Goal: Check status: Check status

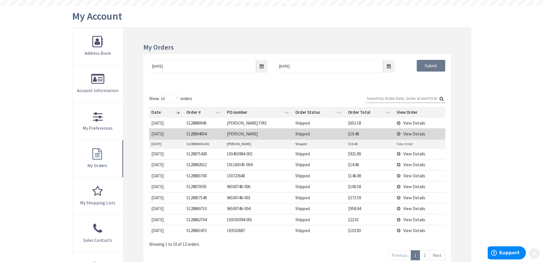
scroll to position [57, 0]
click at [400, 156] on td "View Details" at bounding box center [420, 153] width 51 height 11
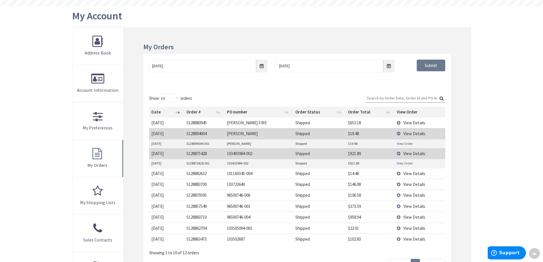
click at [402, 163] on link "View Order" at bounding box center [405, 163] width 16 height 5
click at [400, 134] on td "View Details" at bounding box center [420, 133] width 51 height 11
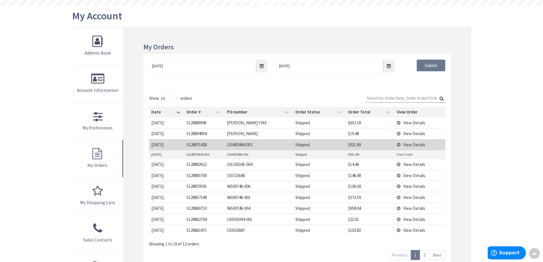
click at [399, 144] on td "View Details" at bounding box center [420, 144] width 51 height 11
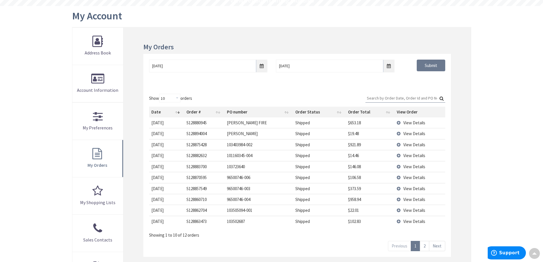
click at [389, 97] on input "Search:" at bounding box center [406, 98] width 80 height 9
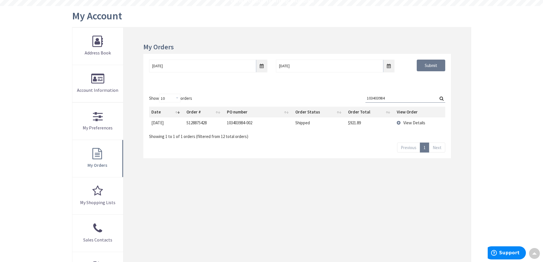
type input "103403984"
click at [397, 122] on td "View Details" at bounding box center [420, 123] width 51 height 11
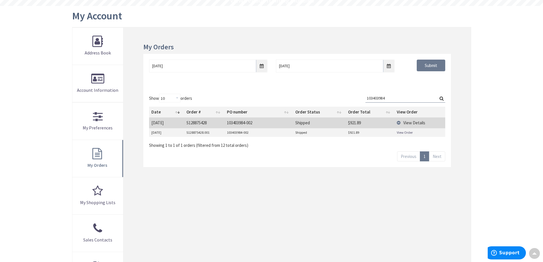
click at [400, 132] on link "View Order" at bounding box center [405, 132] width 16 height 5
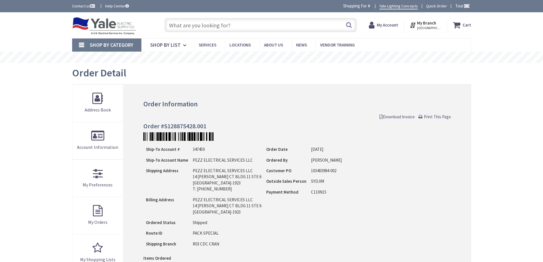
type input "[GEOGRAPHIC_DATA], [GEOGRAPHIC_DATA]"
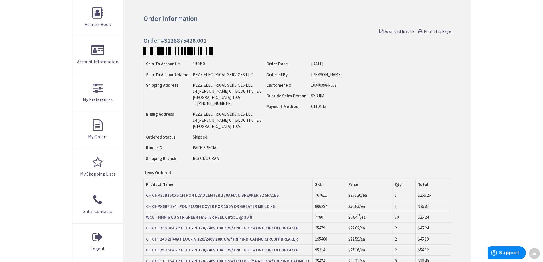
scroll to position [143, 0]
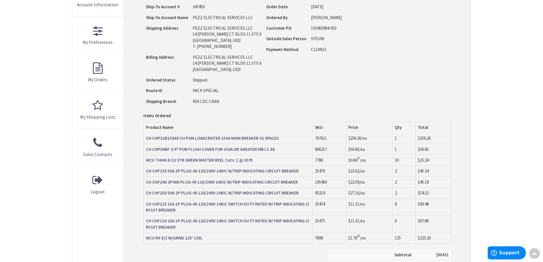
click at [353, 139] on span "$256.26" at bounding box center [355, 137] width 13 height 5
copy span "256.26"
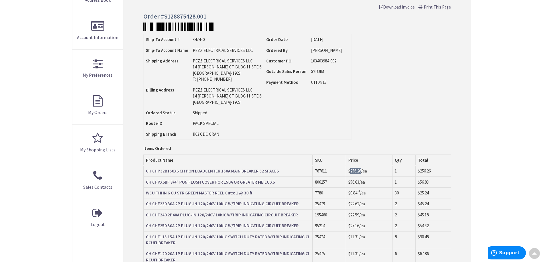
scroll to position [29, 0]
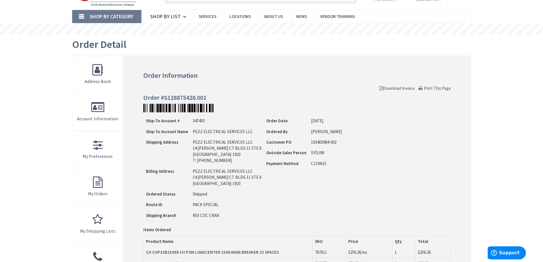
click at [184, 96] on h4 "Order #S128875428.001" at bounding box center [297, 97] width 308 height 7
copy h4 "S128875428.001"
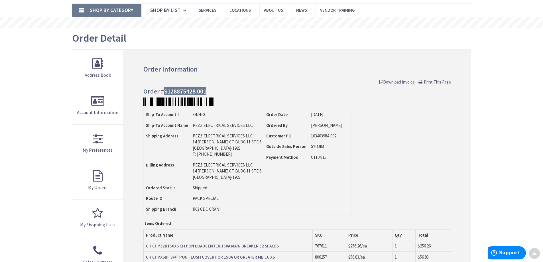
scroll to position [0, 0]
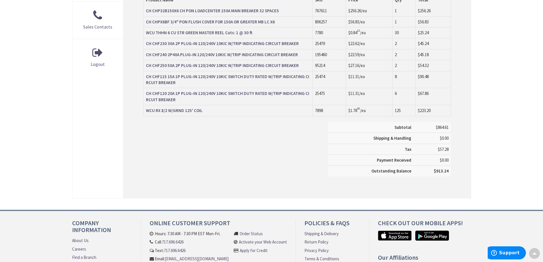
scroll to position [257, 0]
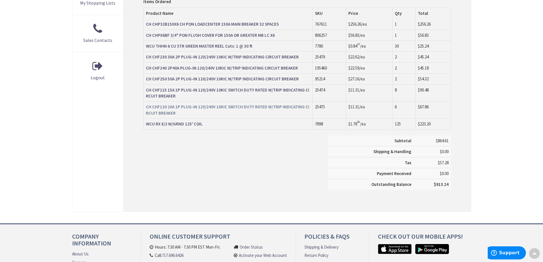
drag, startPoint x: 210, startPoint y: 153, endPoint x: 218, endPoint y: 115, distance: 38.2
click at [210, 153] on div "Subtotal $864.61 Shipping & Handling $0.00 Tax $57.28 Payment Received" at bounding box center [297, 165] width 316 height 60
